Goal: Use online tool/utility: Use online tool/utility

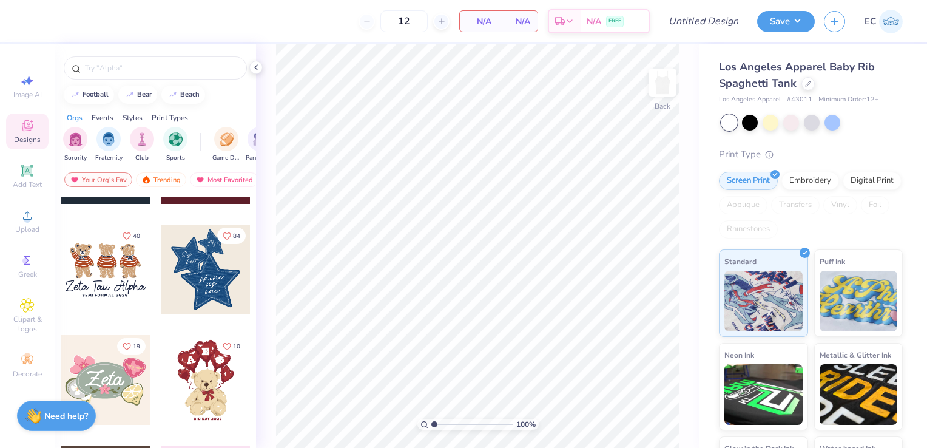
scroll to position [194, 0]
click at [30, 369] on span "Decorate" at bounding box center [27, 374] width 29 height 10
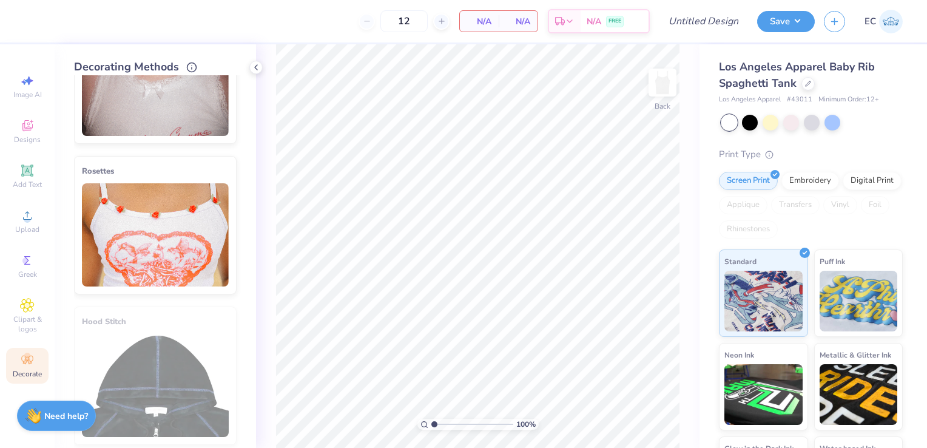
scroll to position [688, 0]
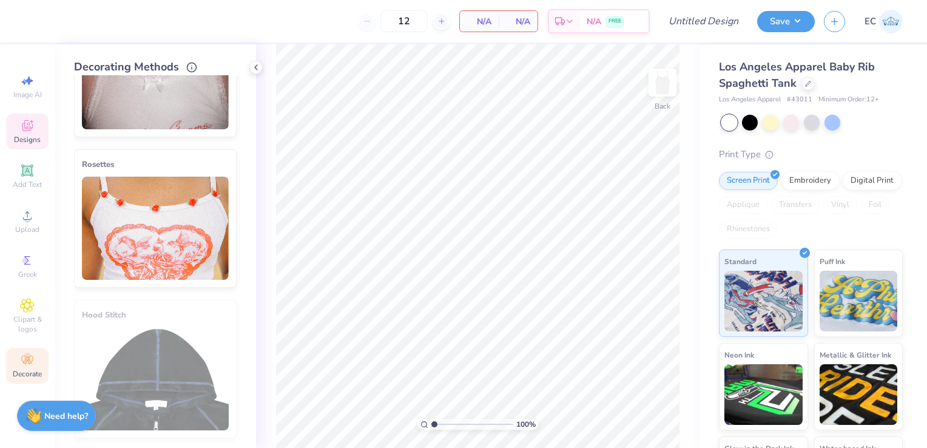
click at [30, 130] on icon at bounding box center [27, 125] width 15 height 15
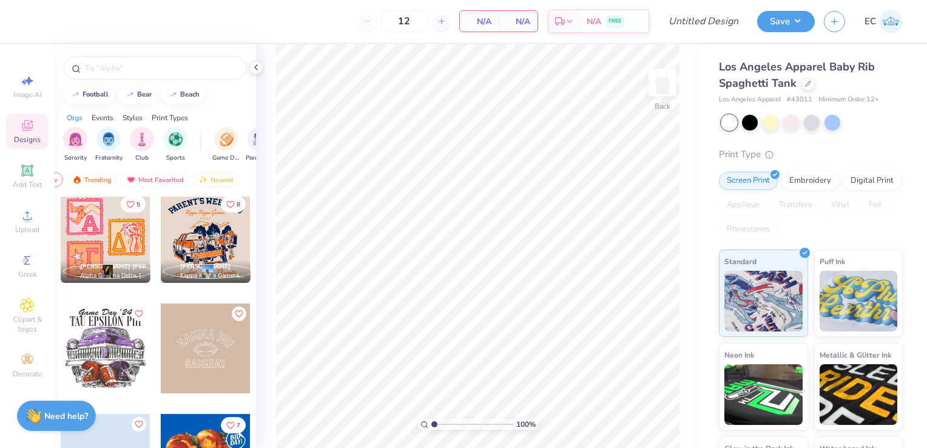
scroll to position [1330, 0]
